Goal: Transaction & Acquisition: Purchase product/service

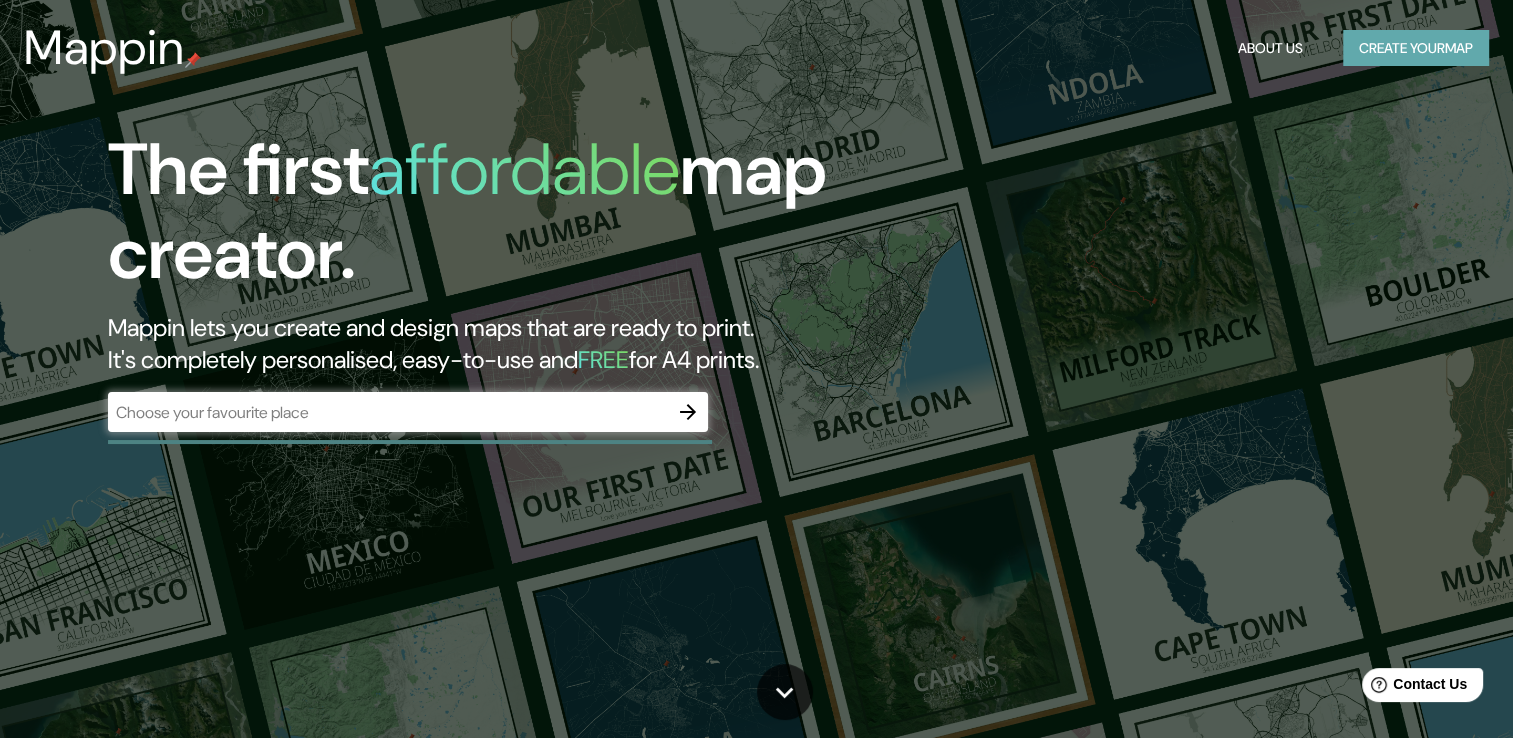
click at [1412, 49] on button "Create your map" at bounding box center [1416, 48] width 146 height 37
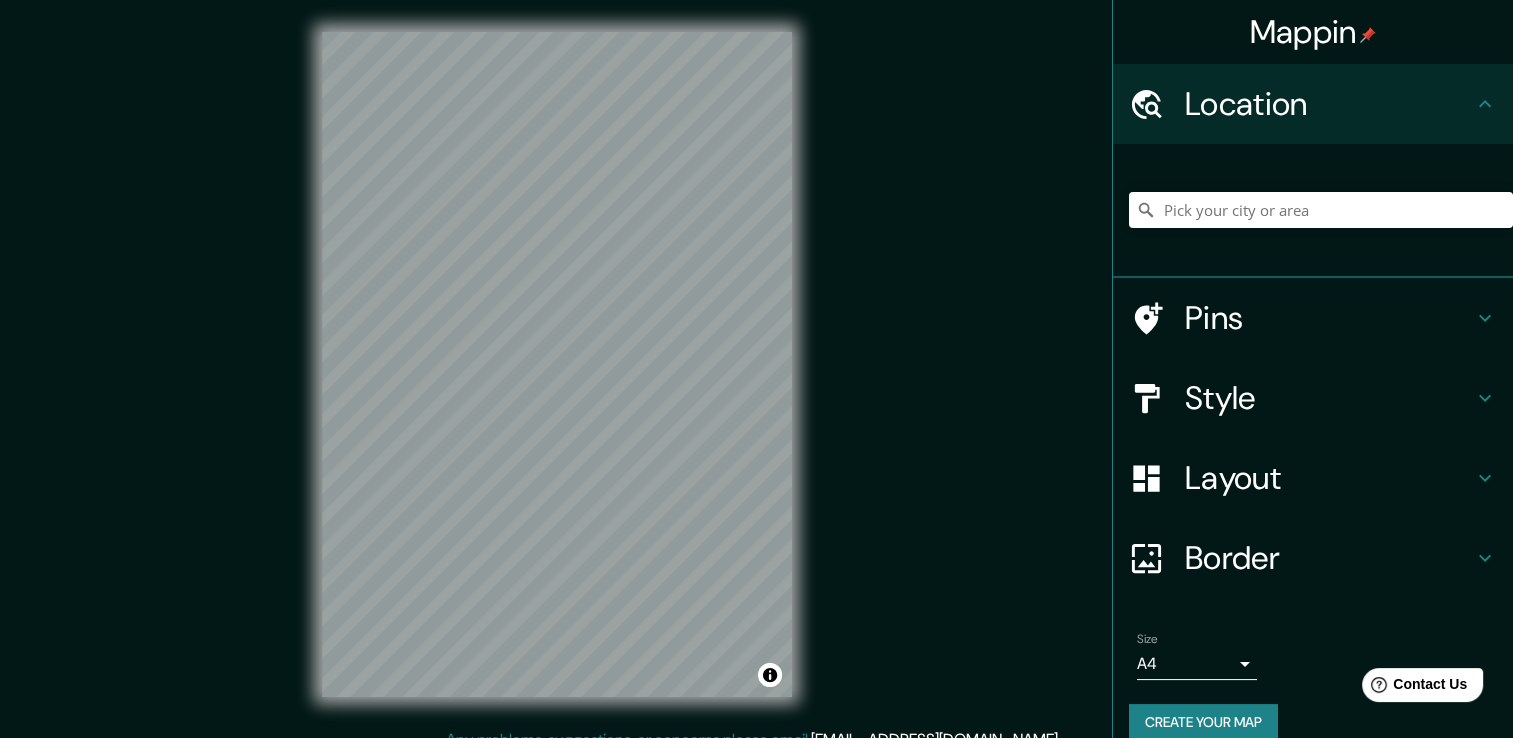
drag, startPoint x: 1459, startPoint y: 1, endPoint x: 967, endPoint y: 105, distance: 502.7
click at [967, 105] on div "Mappin Location Pins Style Layout Border Choose a border. Hint : you can make l…" at bounding box center [756, 380] width 1513 height 760
click at [1282, 214] on input "Pick your city or area" at bounding box center [1321, 210] width 384 height 36
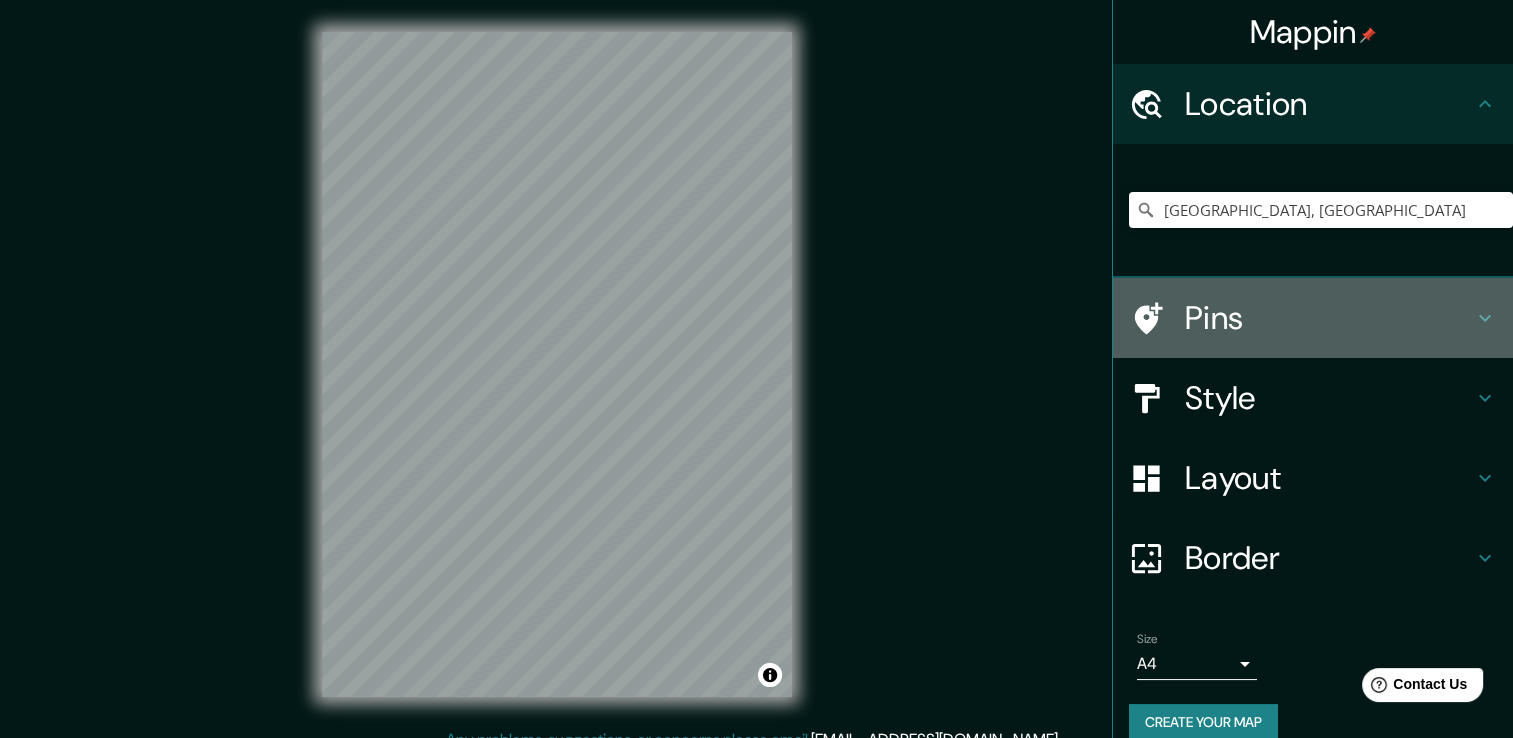
click at [1400, 333] on h4 "Pins" at bounding box center [1329, 318] width 288 height 40
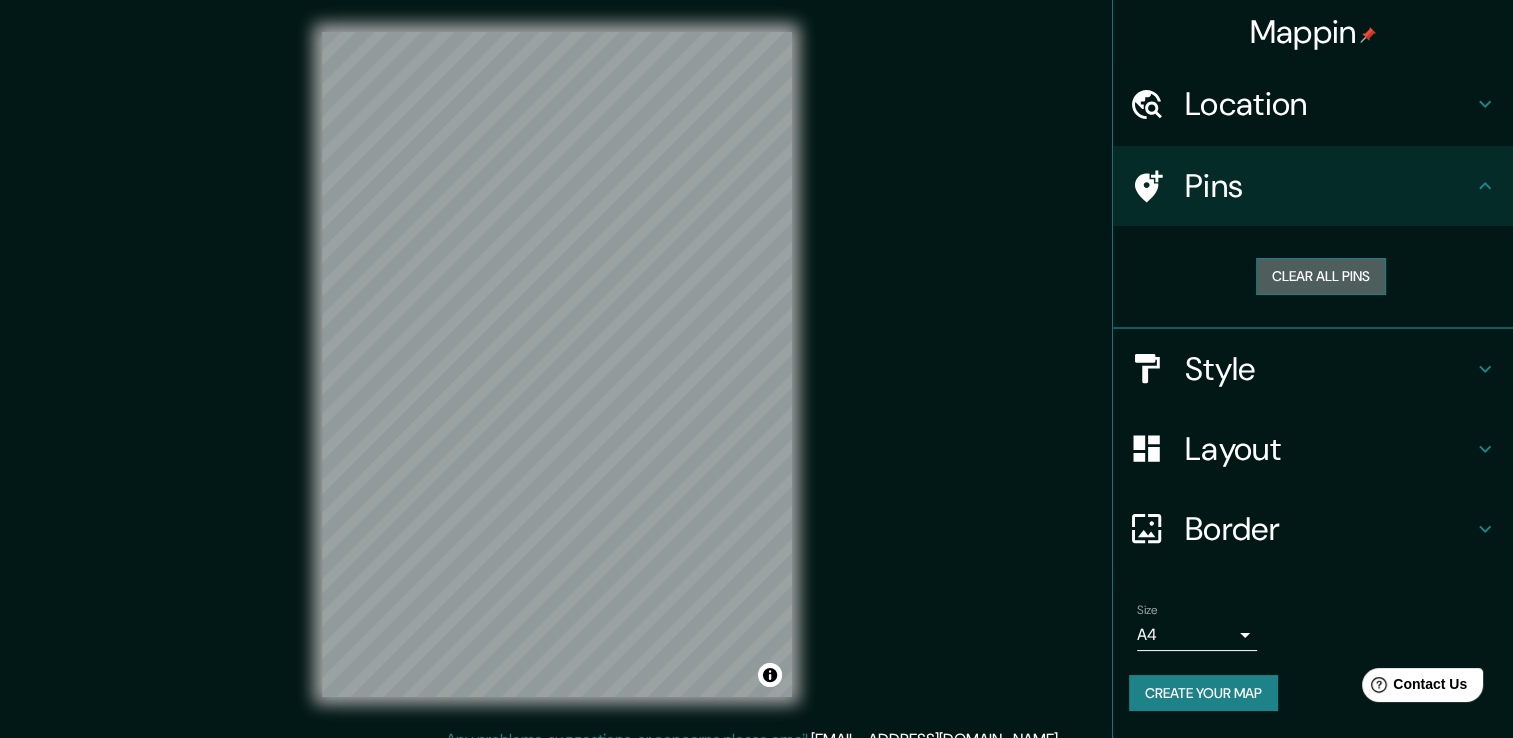
click at [1333, 282] on button "Clear all pins" at bounding box center [1321, 276] width 130 height 37
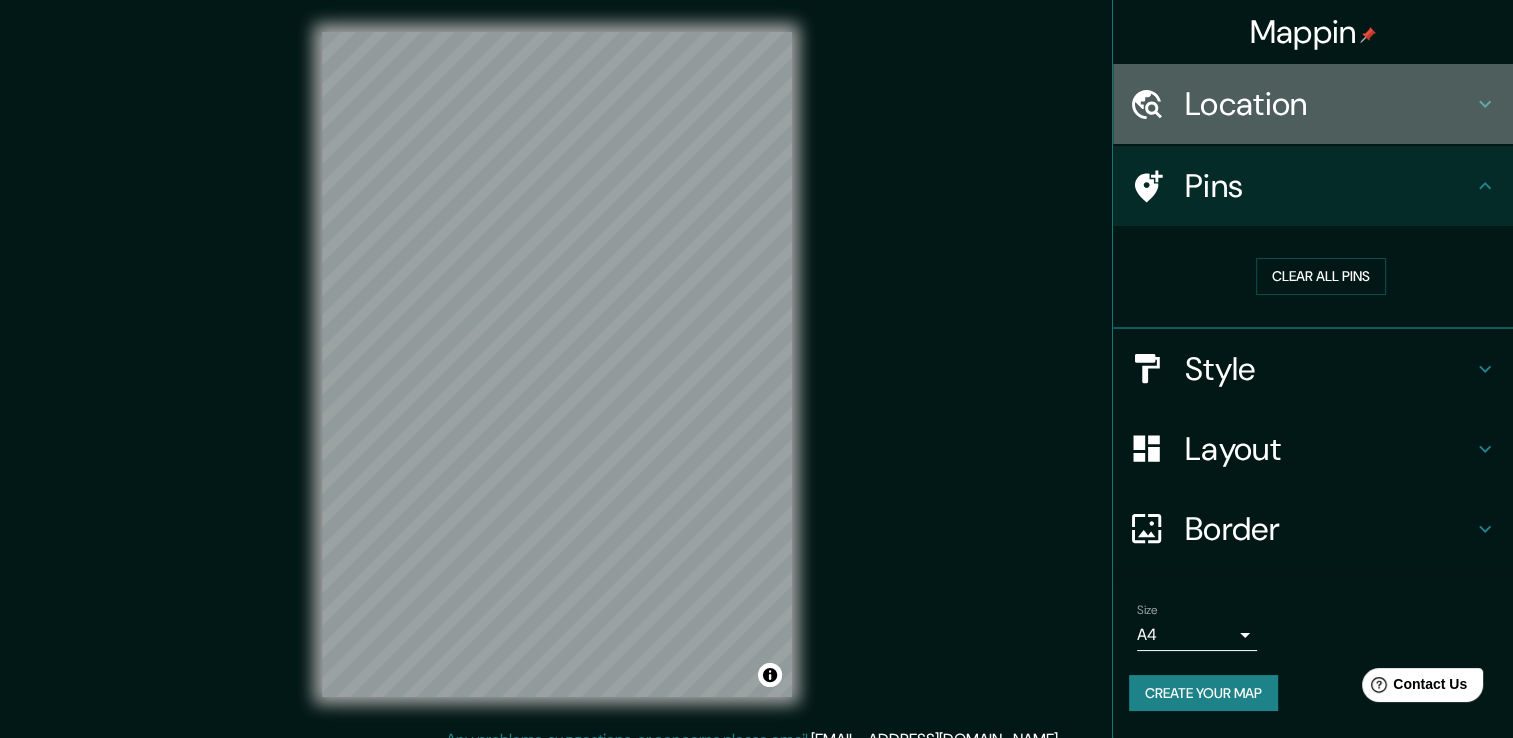
click at [1236, 117] on h4 "Location" at bounding box center [1329, 104] width 288 height 40
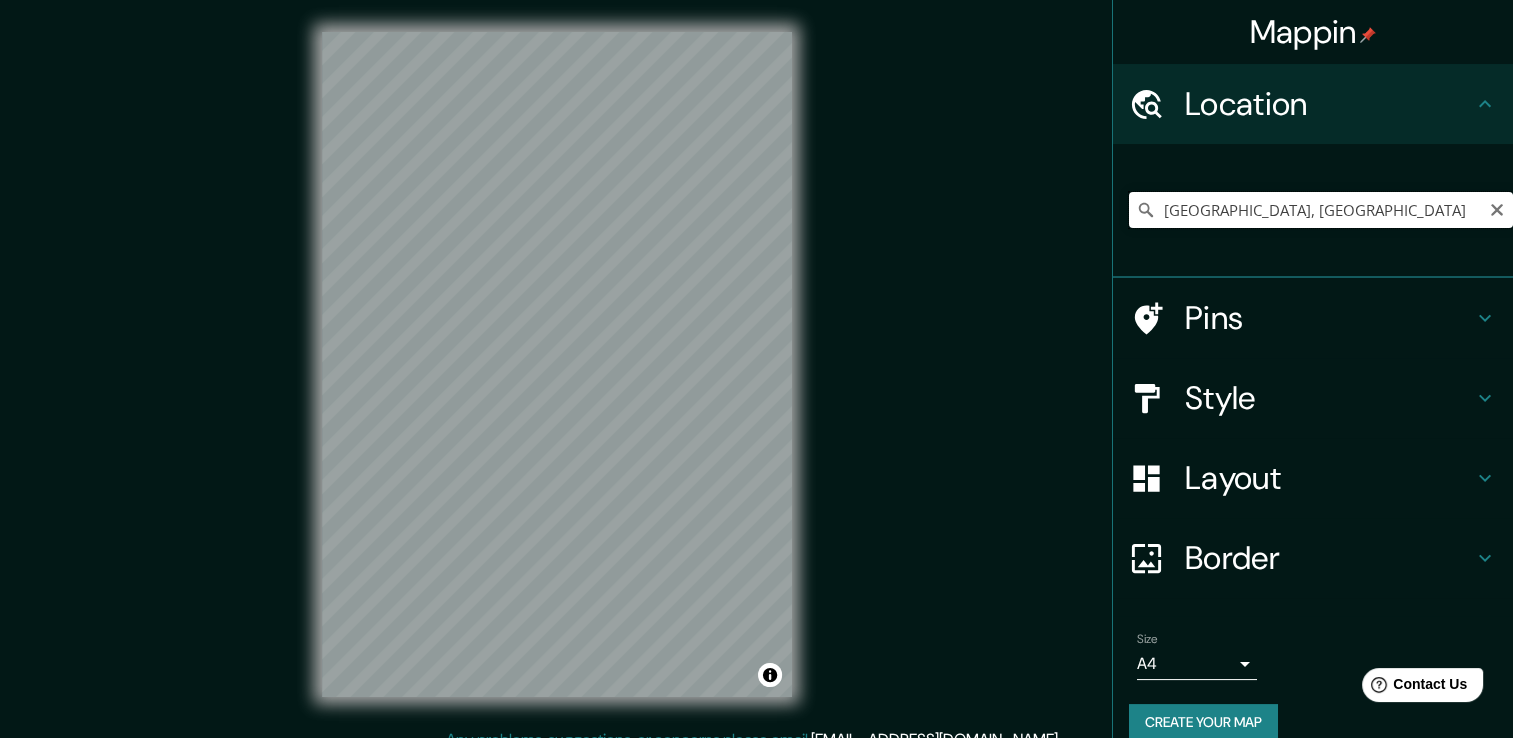
click at [1316, 222] on input "[GEOGRAPHIC_DATA], [GEOGRAPHIC_DATA]" at bounding box center [1321, 210] width 384 height 36
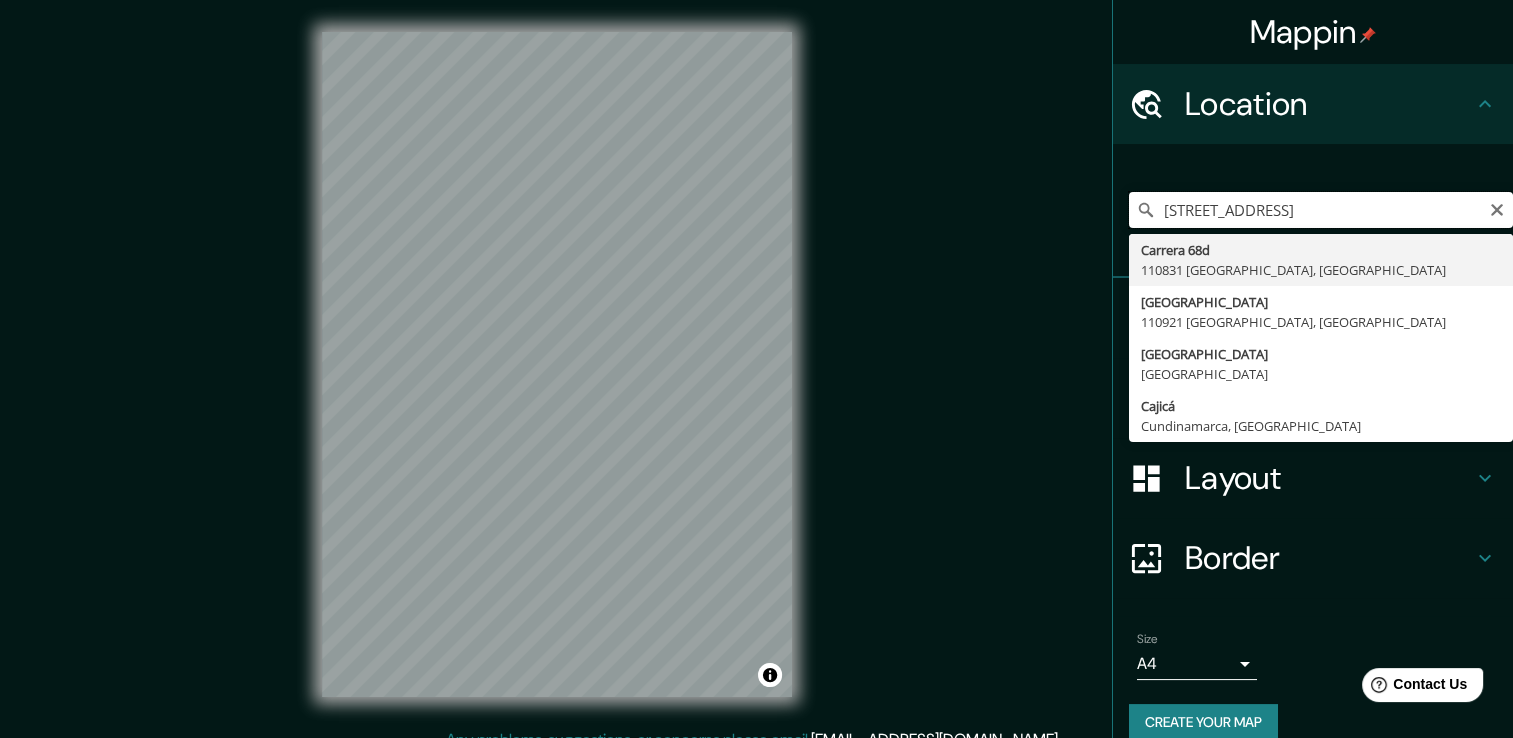
click at [1443, 206] on input "[STREET_ADDRESS]" at bounding box center [1321, 210] width 384 height 36
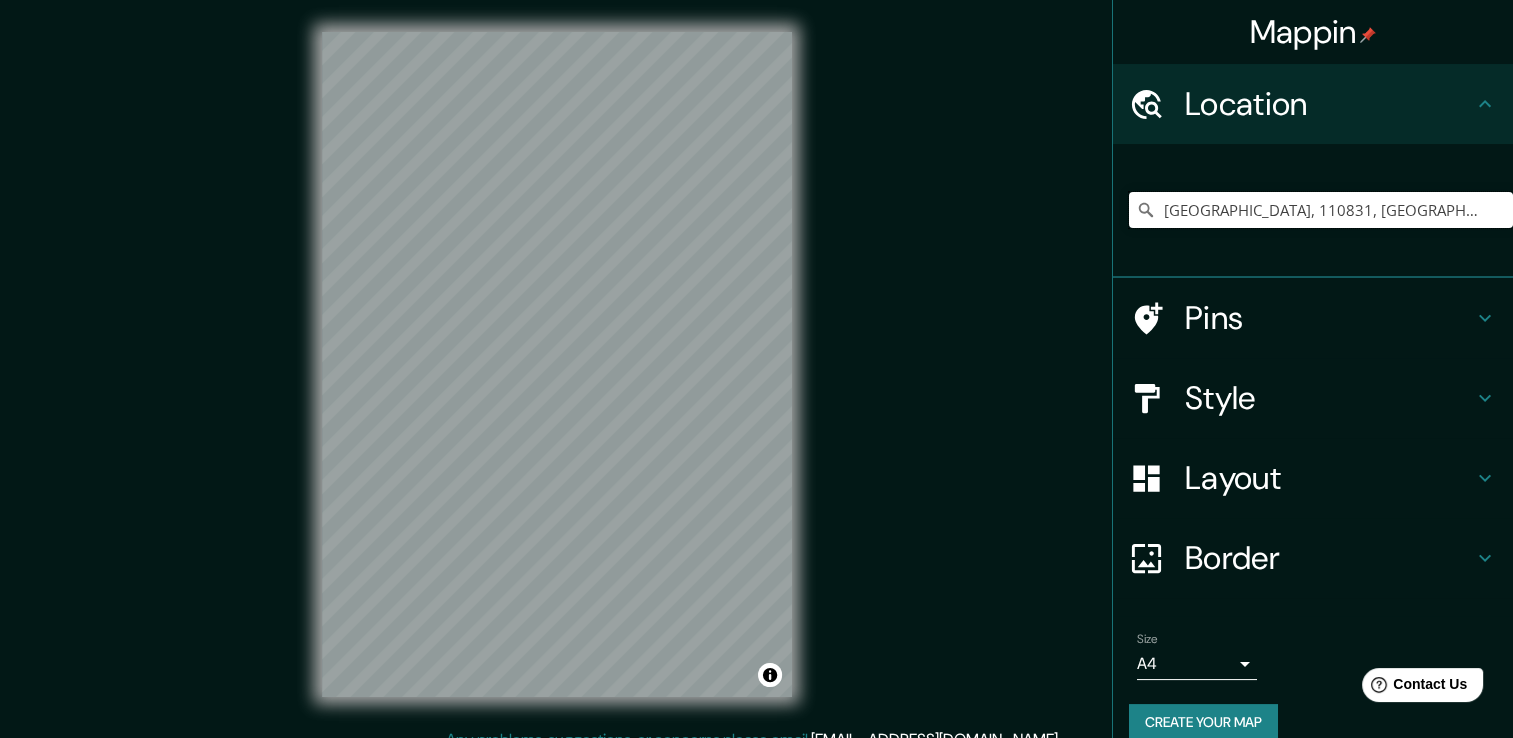
type input "[GEOGRAPHIC_DATA], 110831, [GEOGRAPHIC_DATA]"
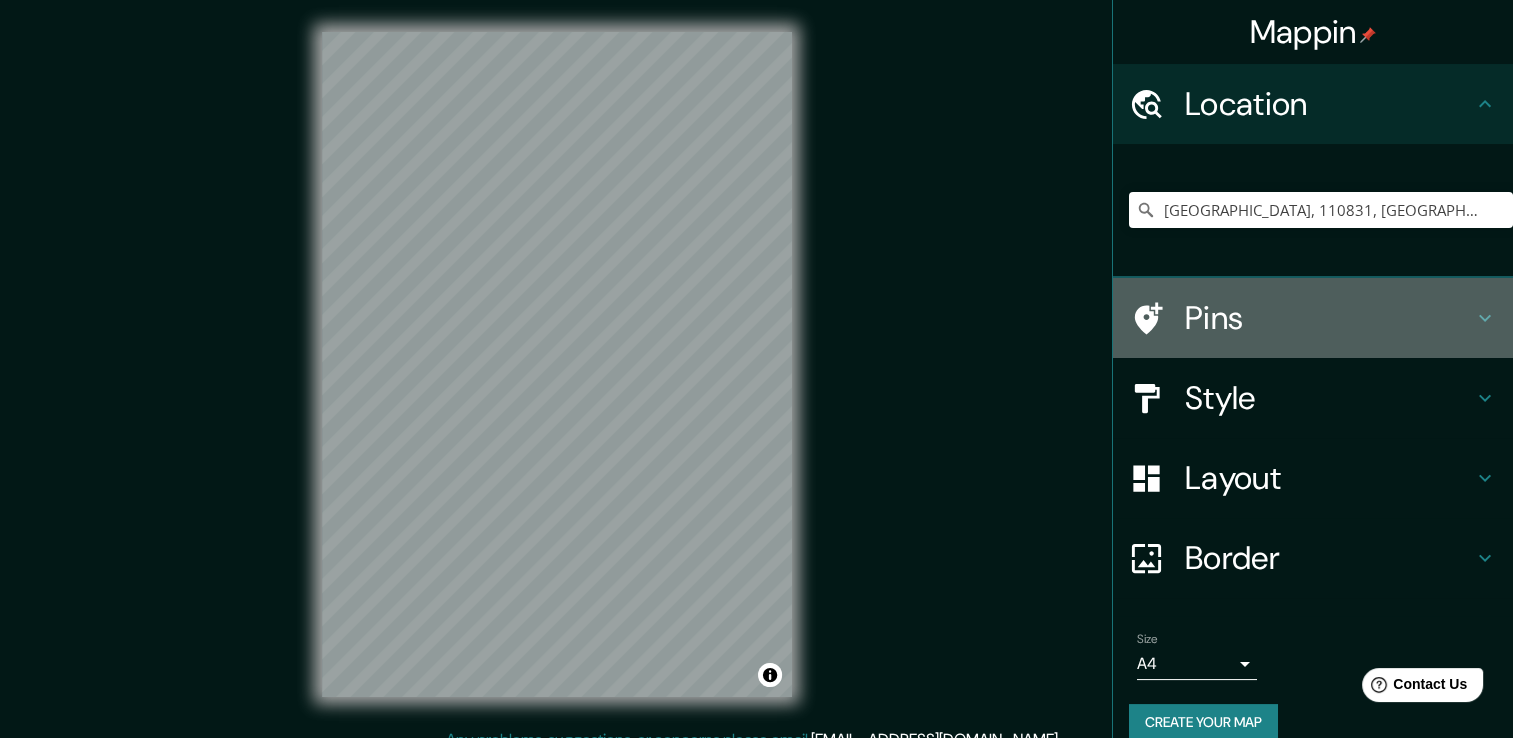
click at [1201, 320] on h4 "Pins" at bounding box center [1329, 318] width 288 height 40
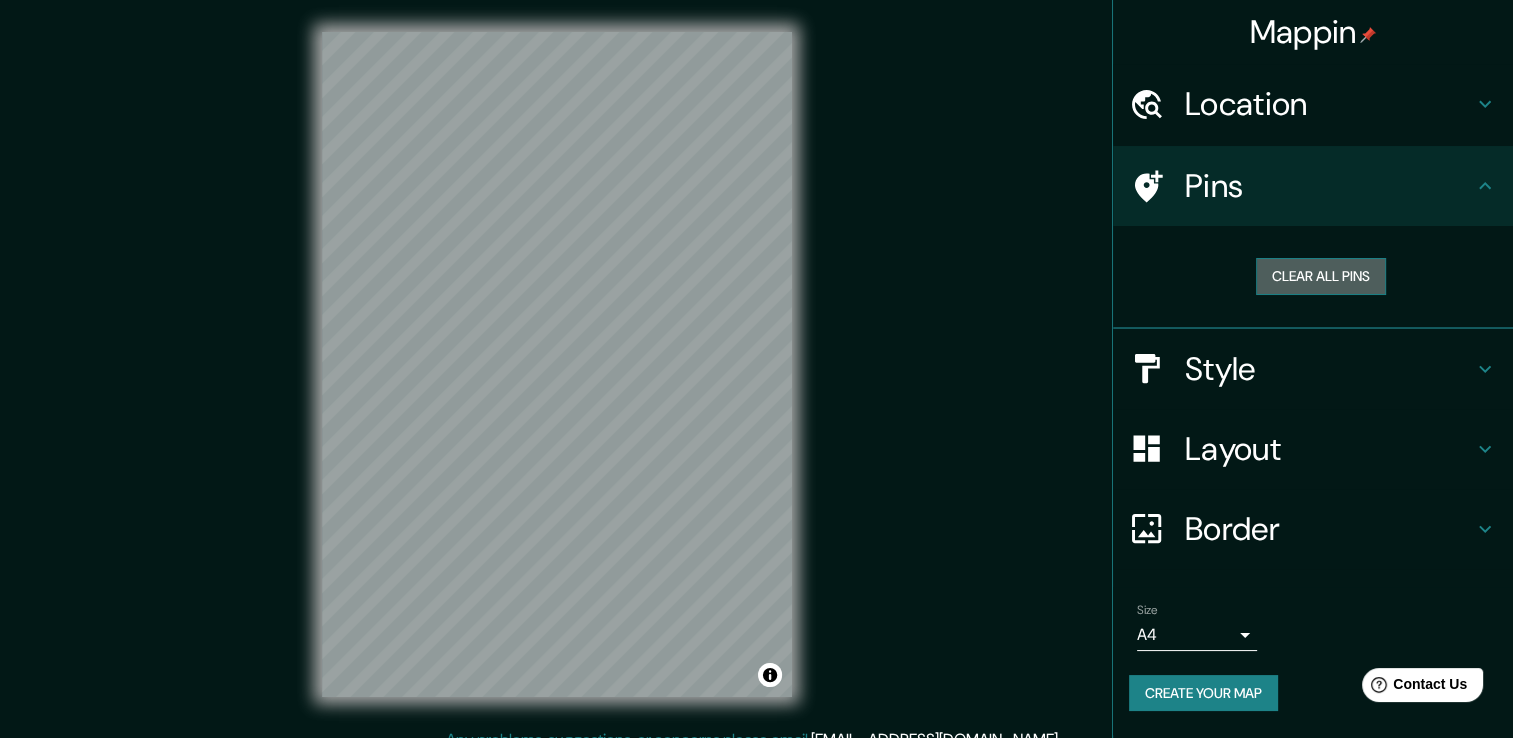
click at [1288, 274] on button "Clear all pins" at bounding box center [1321, 276] width 130 height 37
click at [1277, 286] on button "Clear all pins" at bounding box center [1321, 276] width 130 height 37
click at [1361, 187] on h4 "Pins" at bounding box center [1329, 186] width 288 height 40
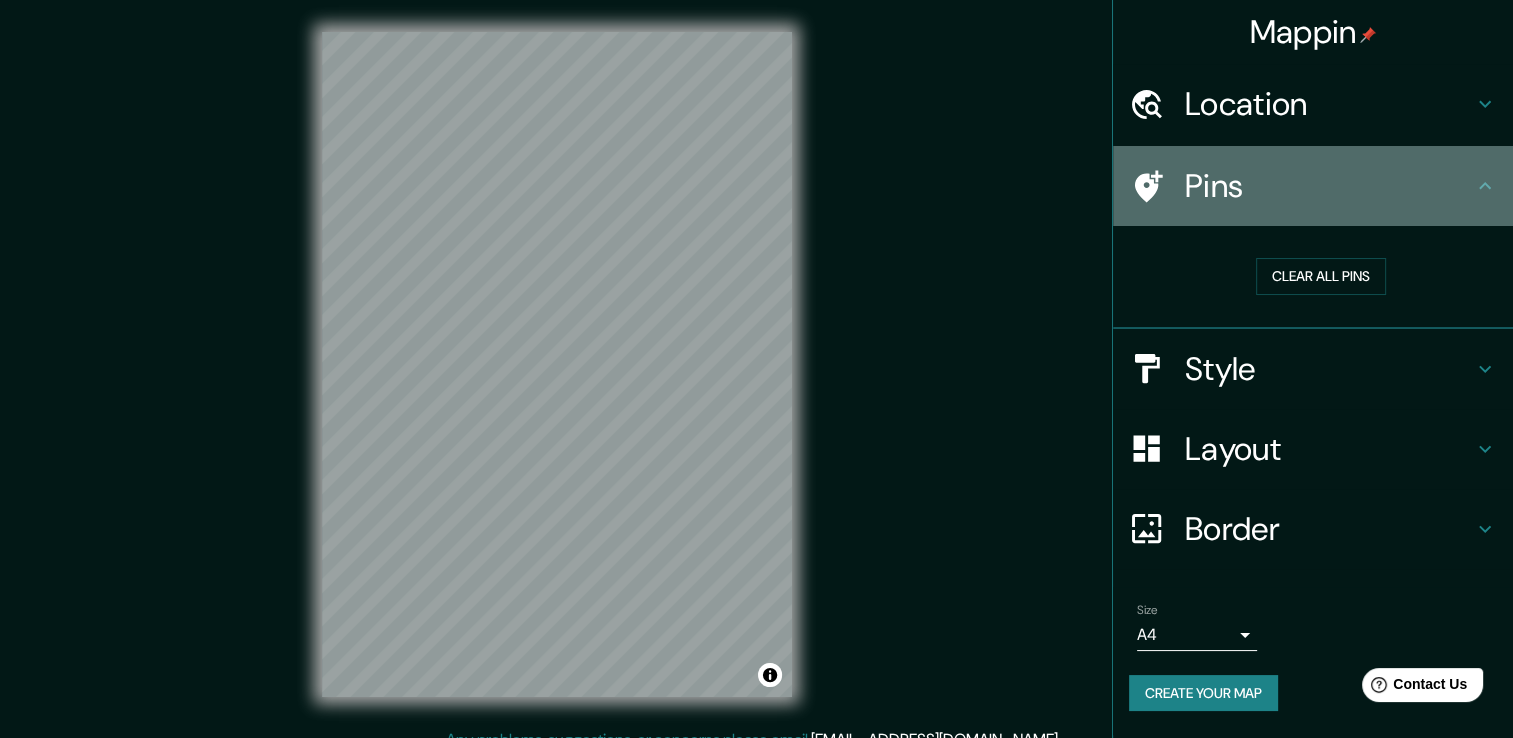
click at [1361, 187] on h4 "Pins" at bounding box center [1329, 186] width 288 height 40
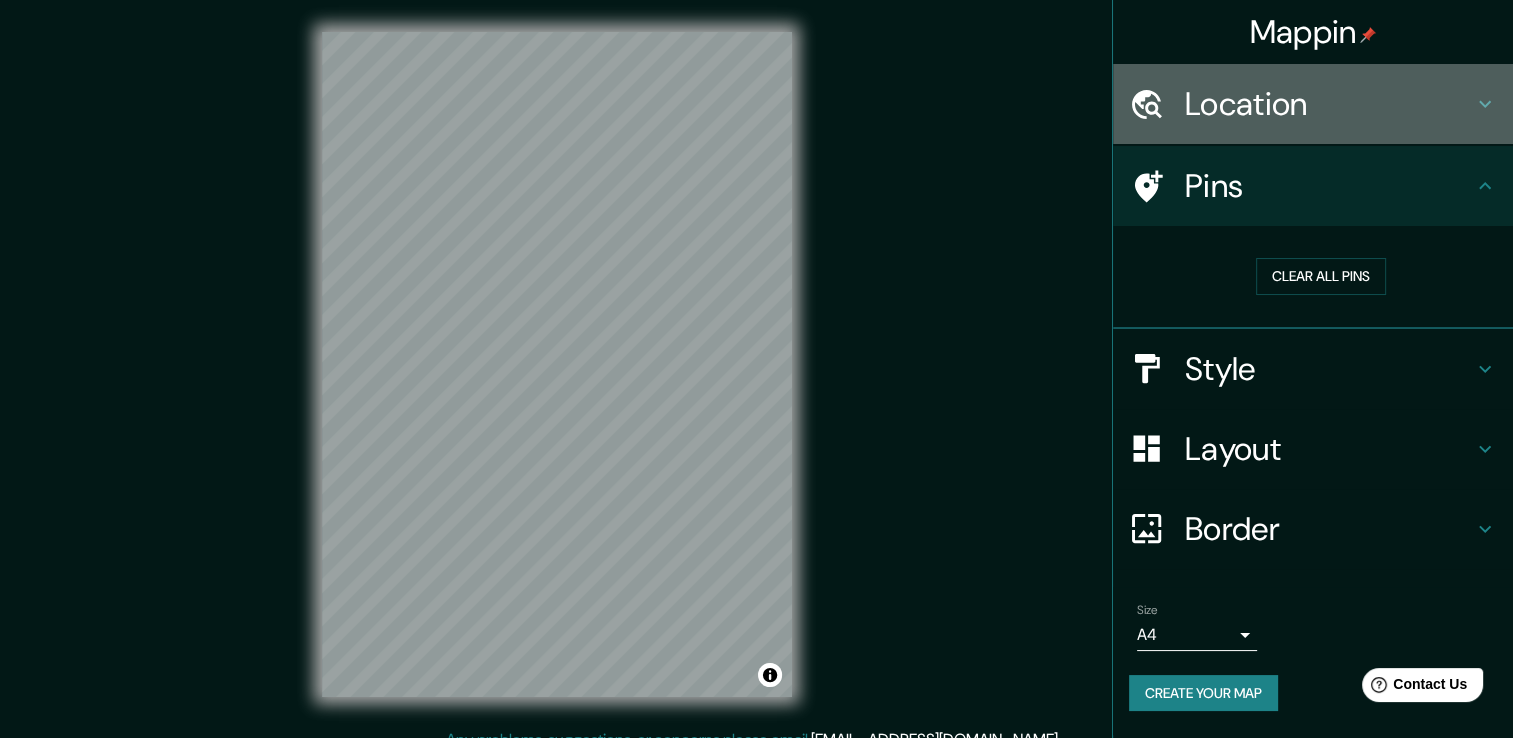
click at [1368, 106] on h4 "Location" at bounding box center [1329, 104] width 288 height 40
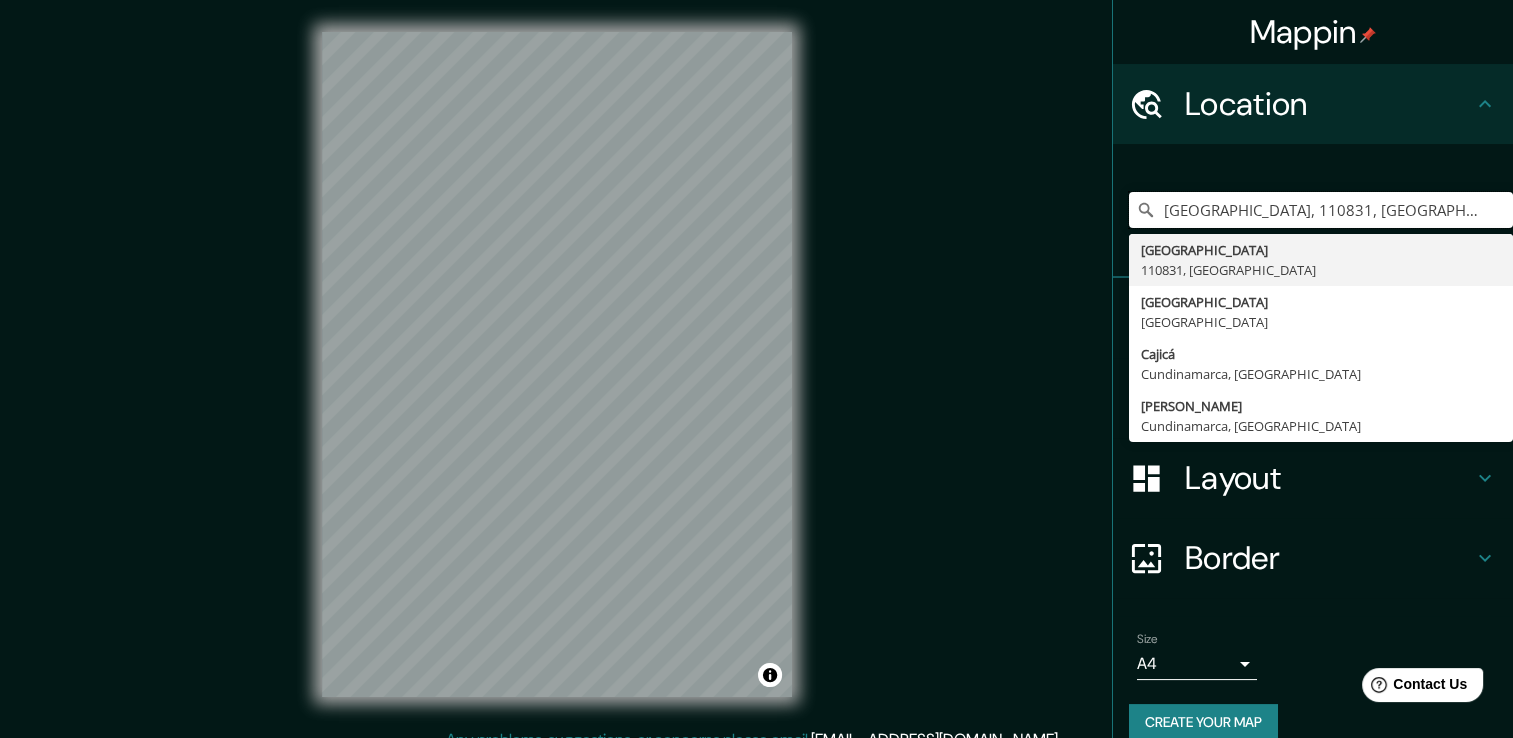
drag, startPoint x: 1357, startPoint y: 212, endPoint x: 809, endPoint y: 199, distance: 548.0
click at [809, 199] on div "Mappin Location [GEOGRAPHIC_DATA], [GEOGRAPHIC_DATA] [GEOGRAPHIC_DATA] [GEOGRAP…" at bounding box center [756, 380] width 1513 height 760
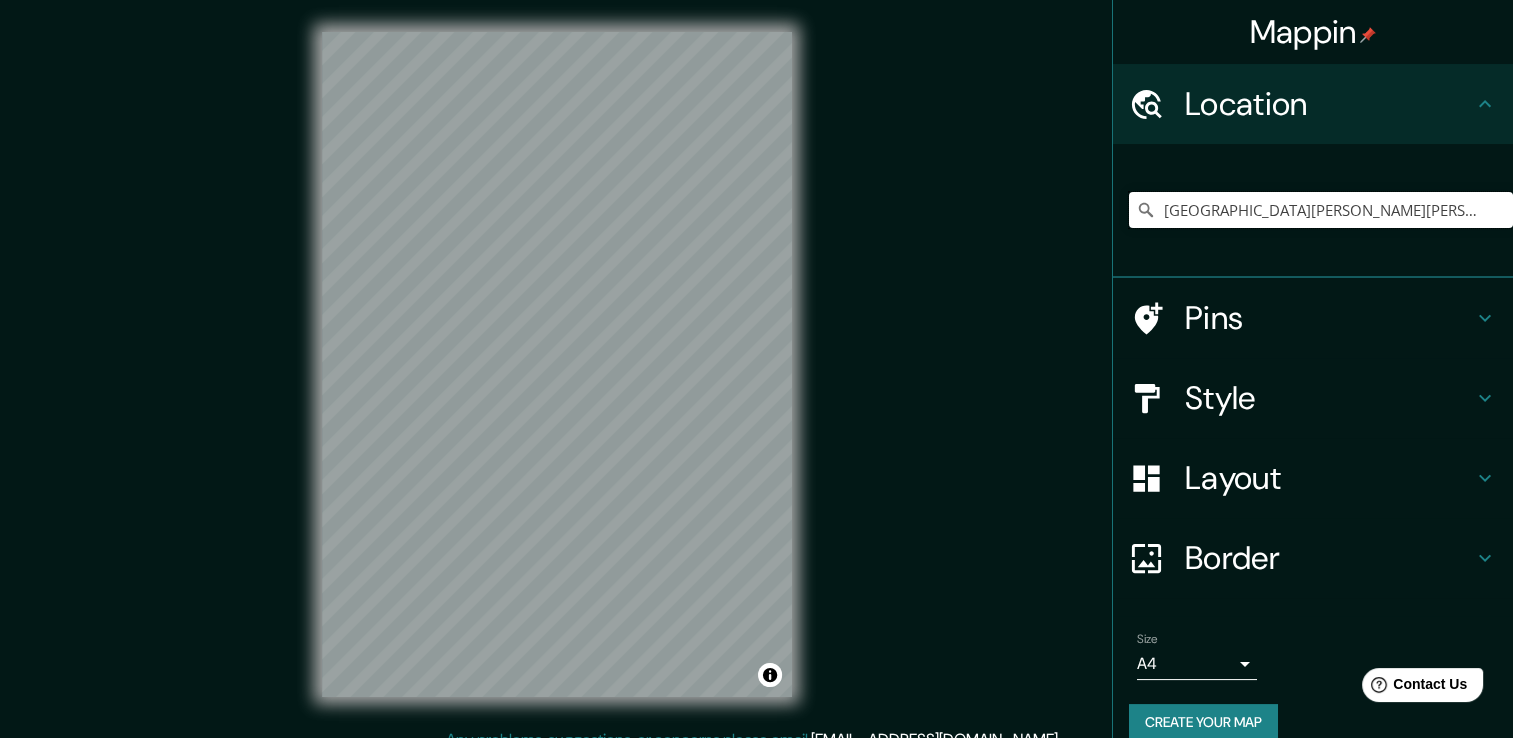
type input "[GEOGRAPHIC_DATA][PERSON_NAME][PERSON_NAME], [GEOGRAPHIC_DATA], [GEOGRAPHIC_DAT…"
click at [1489, 216] on icon "Clear" at bounding box center [1497, 210] width 16 height 16
click at [1404, 216] on input "[GEOGRAPHIC_DATA], [GEOGRAPHIC_DATA]" at bounding box center [1321, 210] width 384 height 36
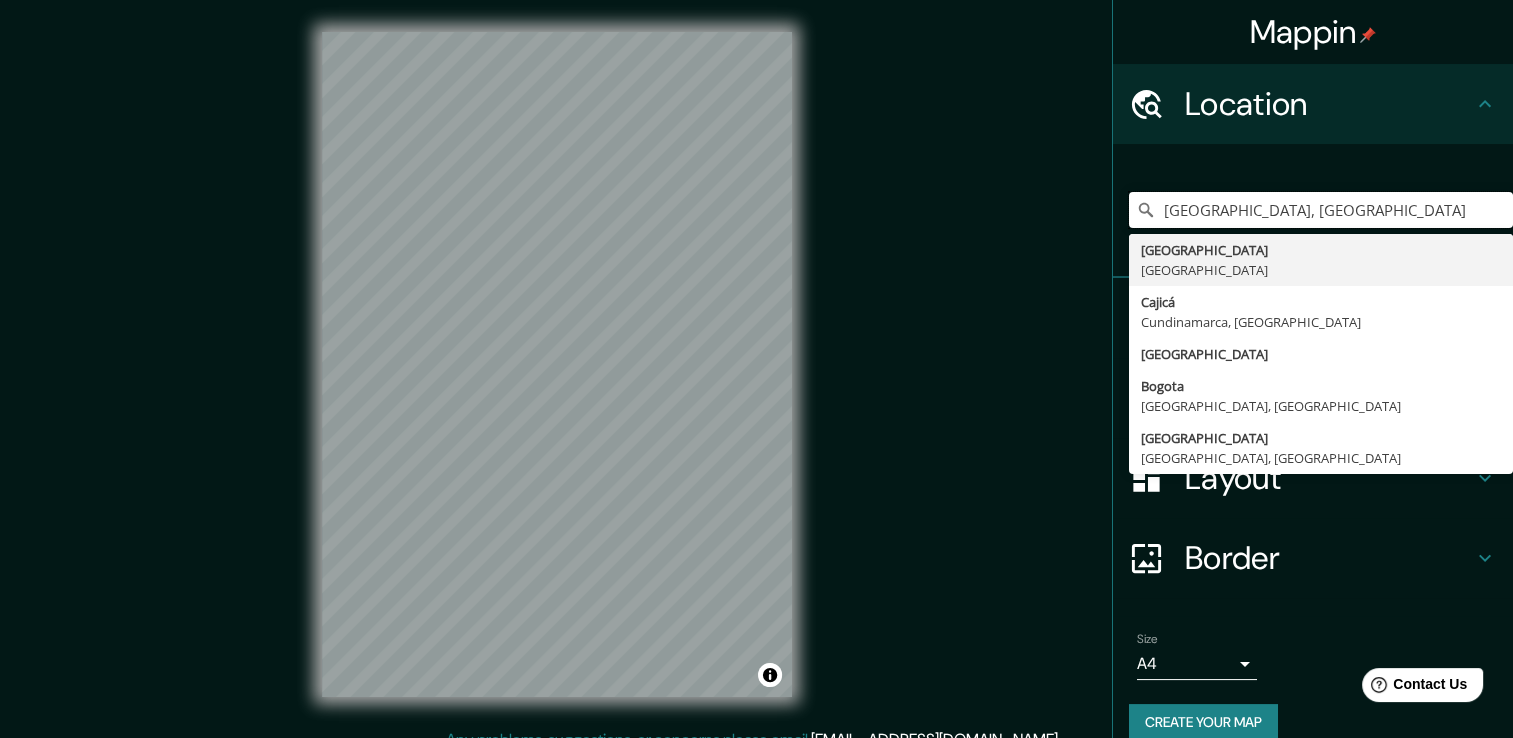
type input "[GEOGRAPHIC_DATA], [GEOGRAPHIC_DATA]"
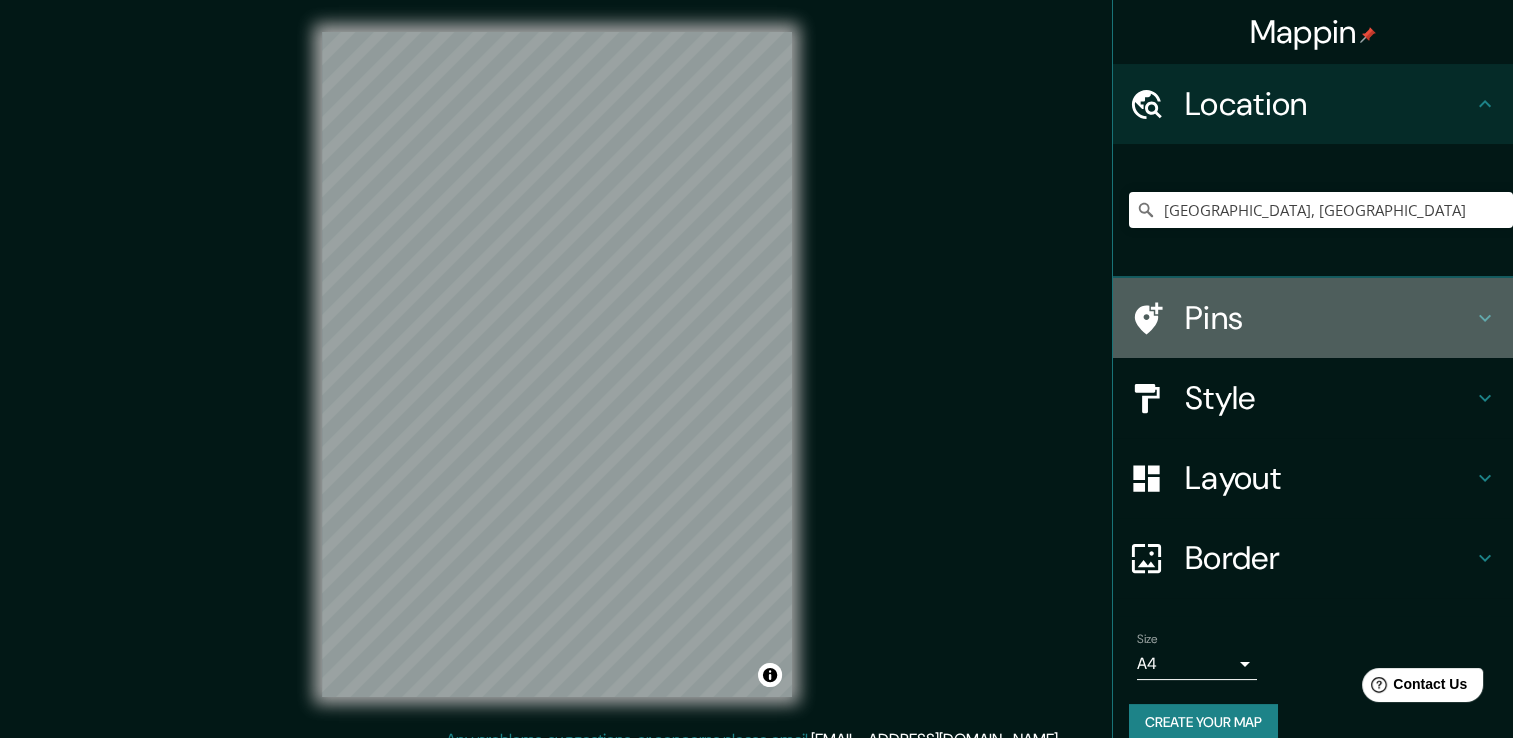
click at [1358, 312] on h4 "Pins" at bounding box center [1329, 318] width 288 height 40
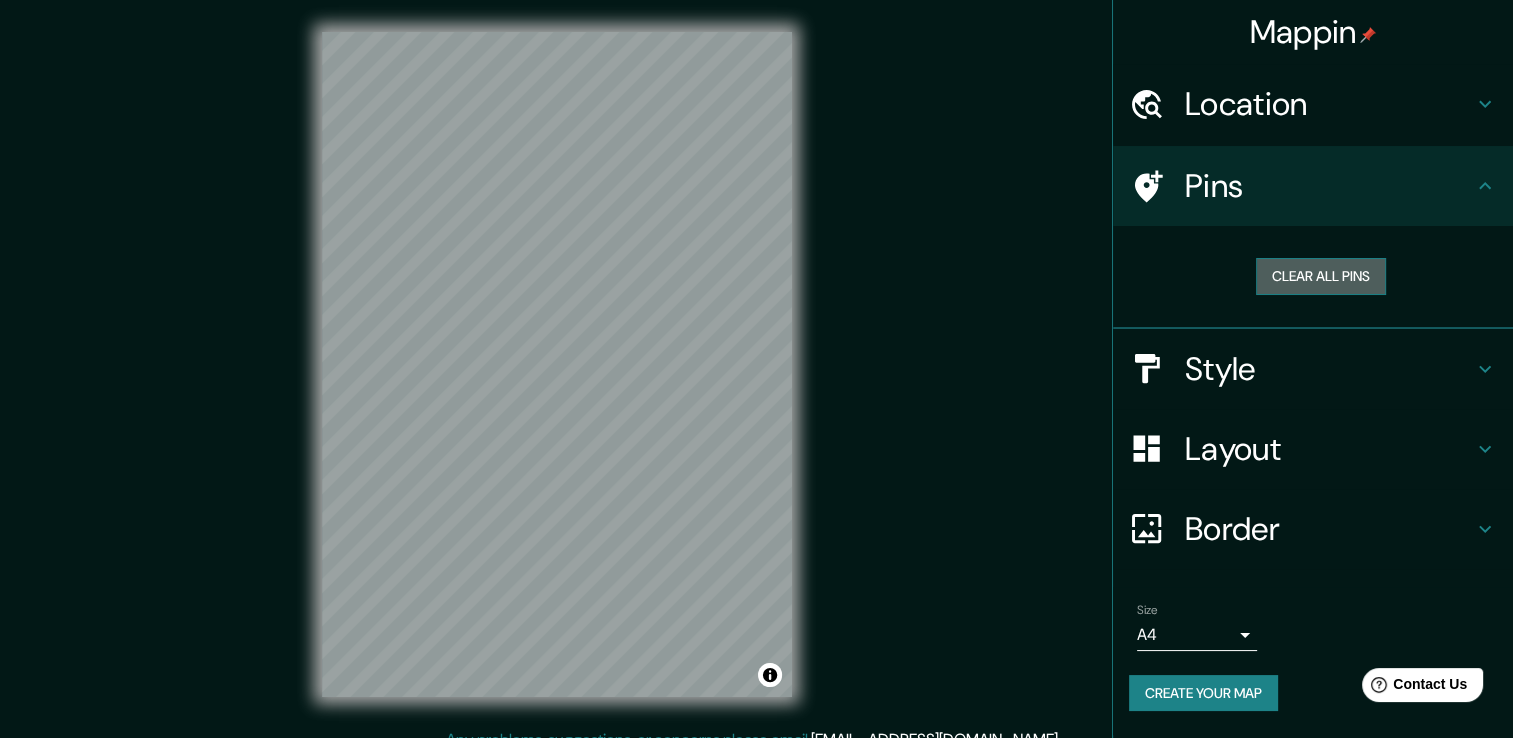
click at [1324, 278] on button "Clear all pins" at bounding box center [1321, 276] width 130 height 37
click at [740, 322] on div at bounding box center [738, 323] width 16 height 16
click at [1216, 704] on button "Create your map" at bounding box center [1203, 693] width 149 height 37
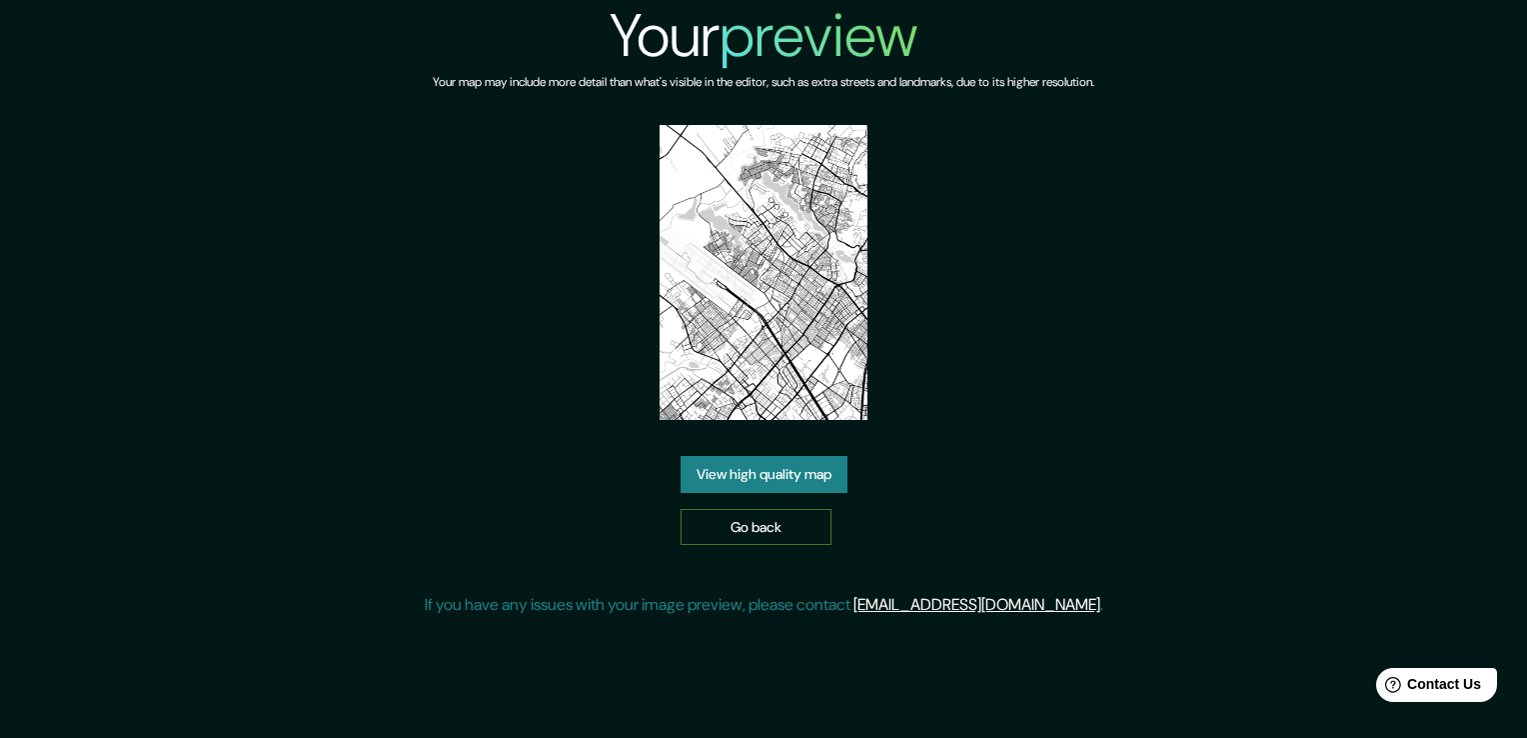
click at [759, 529] on link "Go back" at bounding box center [756, 527] width 151 height 37
